Goal: Information Seeking & Learning: Learn about a topic

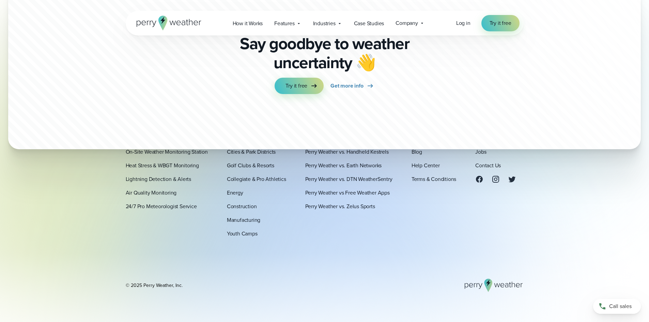
scroll to position [2954, 0]
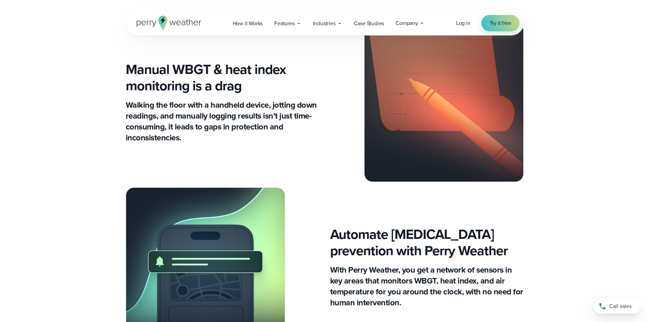
scroll to position [341, 0]
